Goal: Navigation & Orientation: Find specific page/section

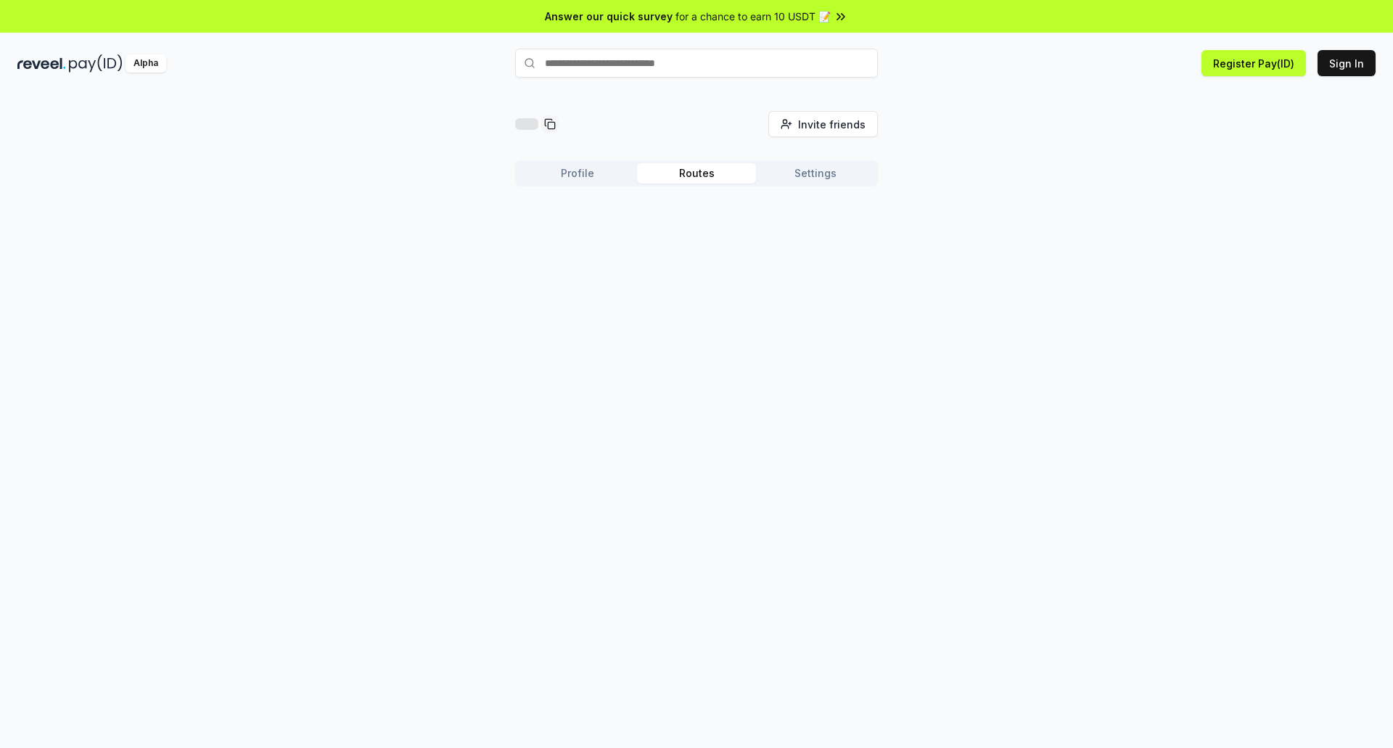
click at [722, 177] on button "Routes" at bounding box center [696, 173] width 119 height 20
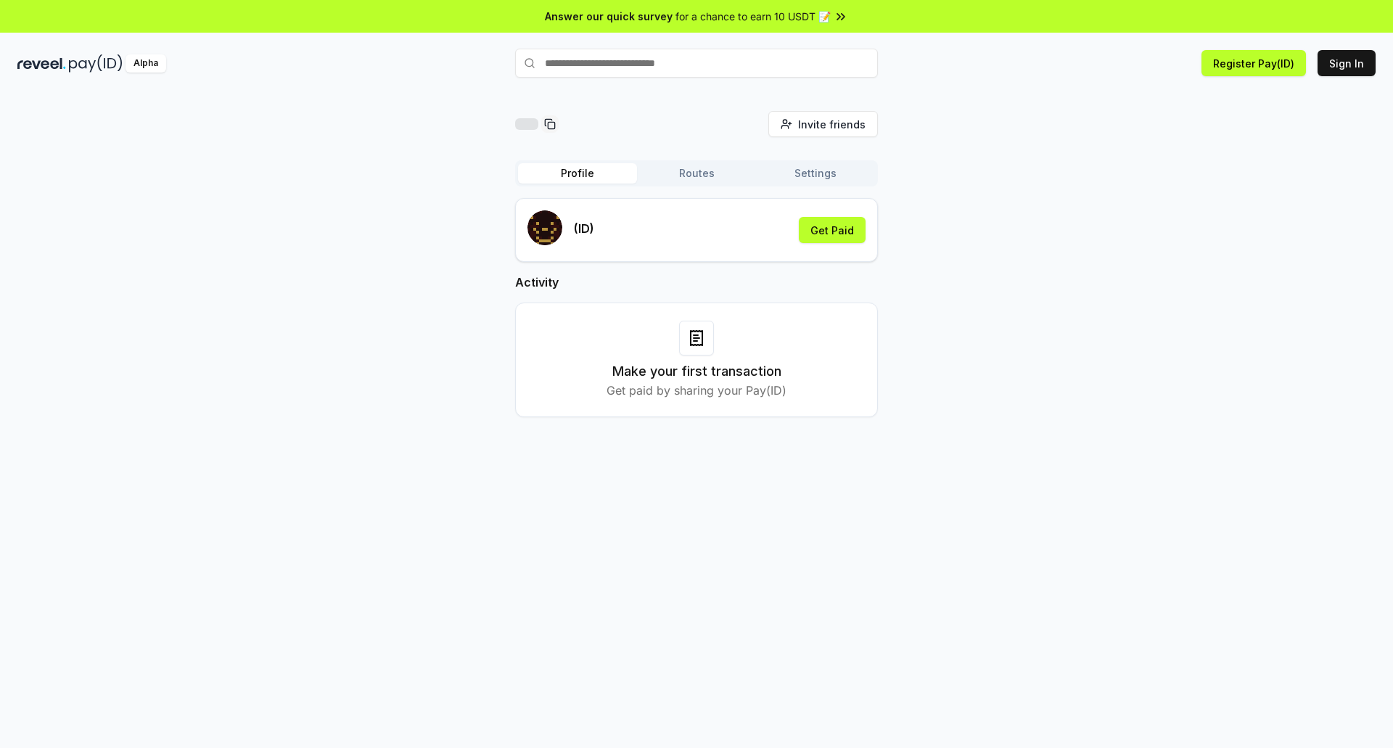
click at [592, 174] on button "Profile" at bounding box center [577, 173] width 119 height 20
